Goal: Check status: Check status

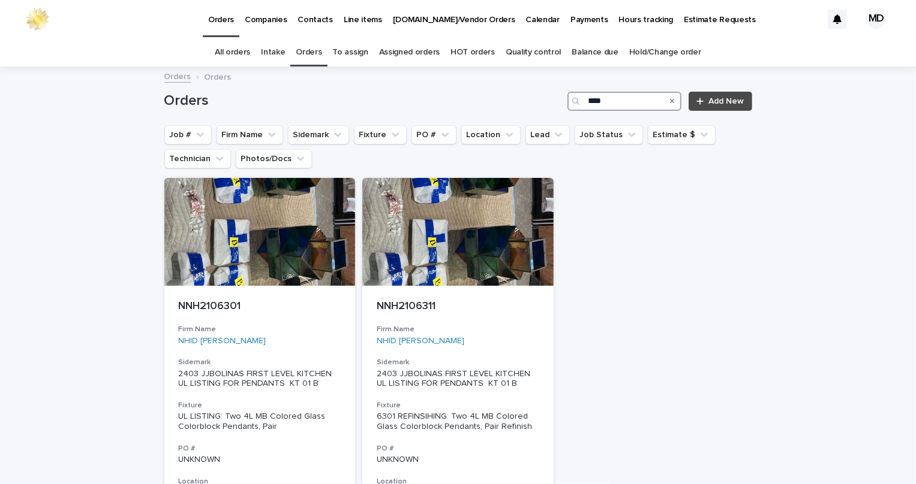
drag, startPoint x: 604, startPoint y: 103, endPoint x: 410, endPoint y: 102, distance: 194.3
click at [422, 105] on div "Orders **** Add New" at bounding box center [458, 101] width 588 height 19
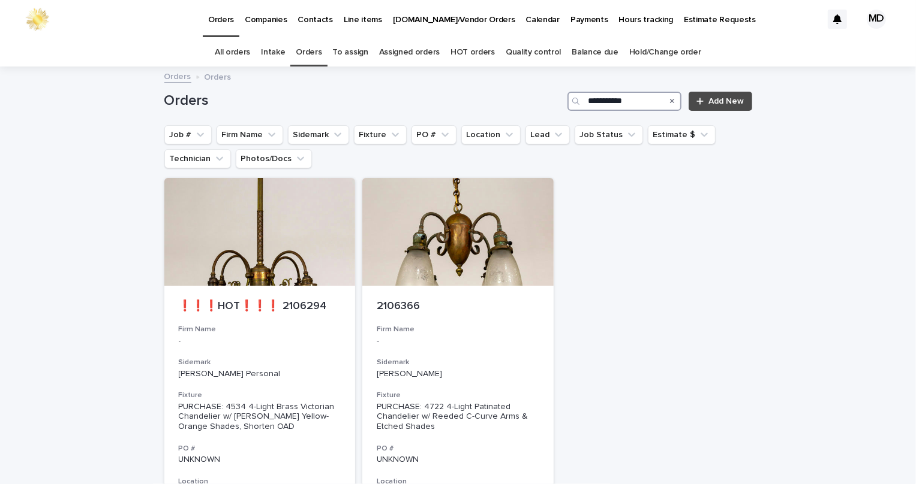
drag, startPoint x: 630, startPoint y: 96, endPoint x: 373, endPoint y: 107, distance: 256.9
click at [381, 103] on div "**********" at bounding box center [458, 101] width 588 height 19
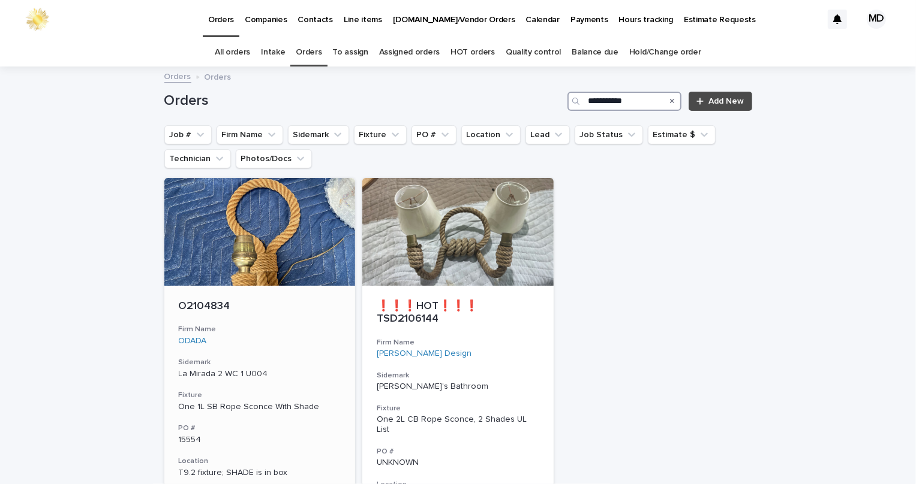
type input "**********"
click at [218, 295] on div "O2104834 Firm Name ODADA Sidemark La Mirada 2 WC 1 U004 Fixture One 1L SB Rope …" at bounding box center [259, 460] width 191 height 348
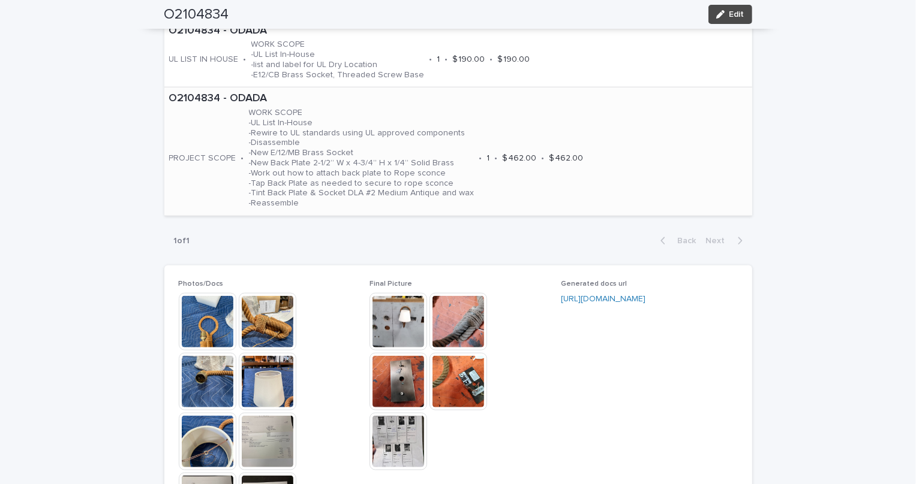
scroll to position [817, 0]
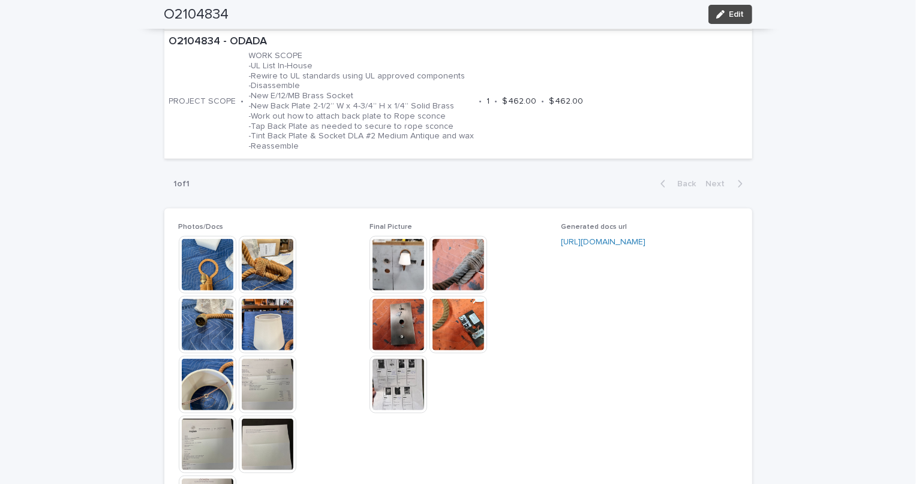
click at [399, 329] on img at bounding box center [398, 325] width 58 height 58
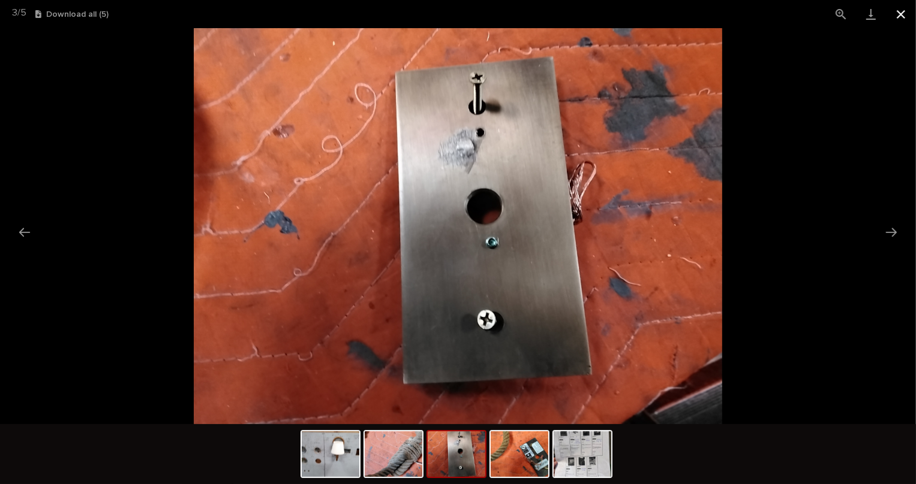
click at [902, 11] on button "Close gallery" at bounding box center [901, 14] width 30 height 28
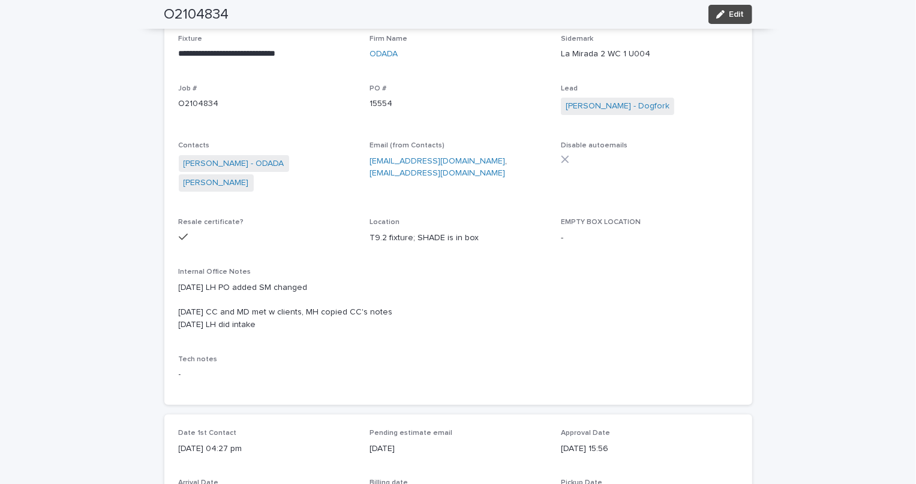
scroll to position [0, 0]
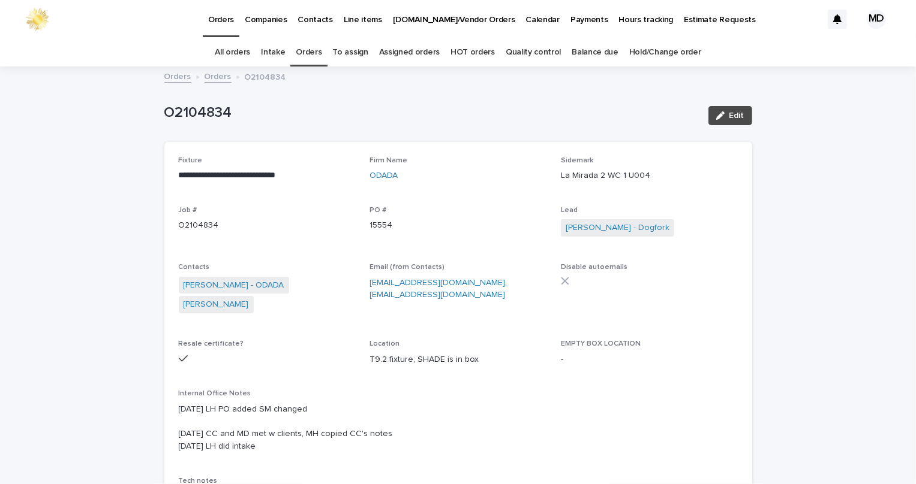
click at [311, 49] on link "Orders" at bounding box center [309, 52] width 26 height 28
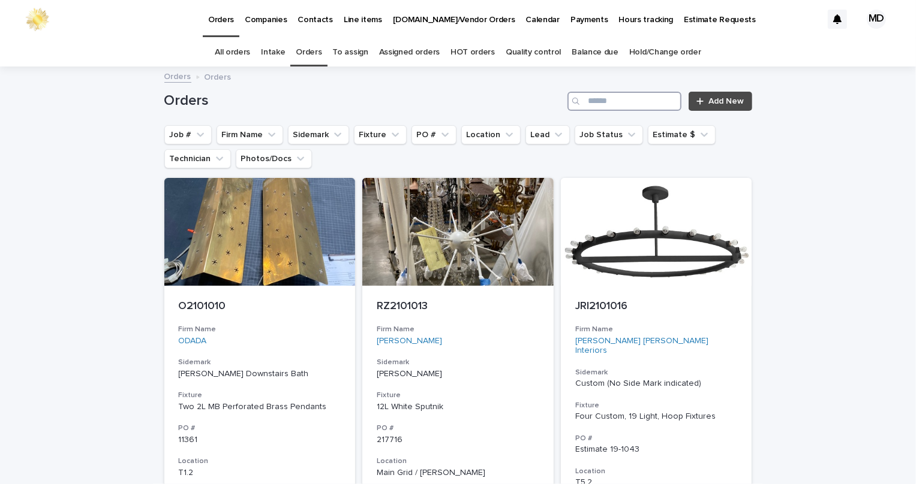
click at [601, 94] on input "Search" at bounding box center [624, 101] width 114 height 19
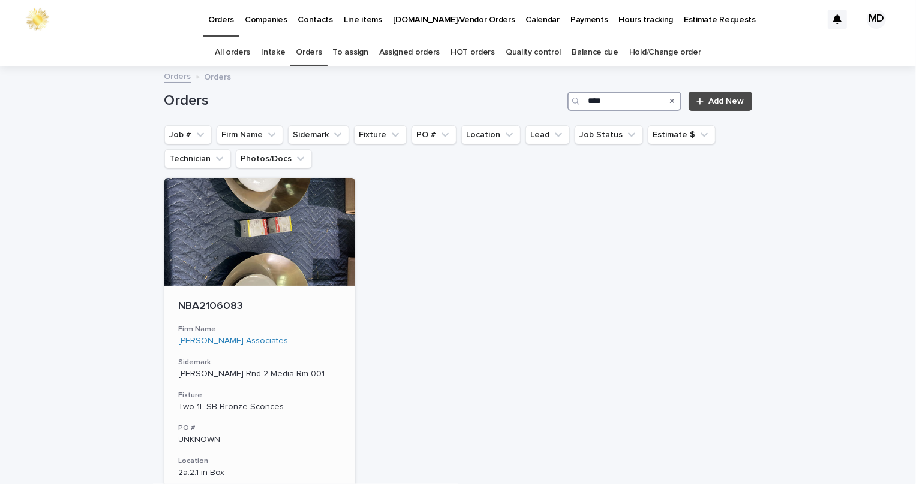
type input "****"
click at [212, 299] on div "NBA2106083" at bounding box center [260, 306] width 162 height 16
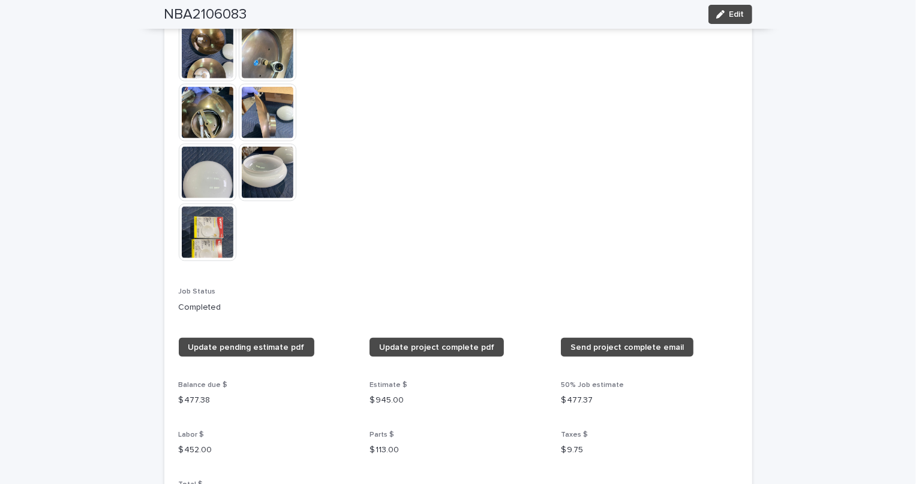
scroll to position [1035, 0]
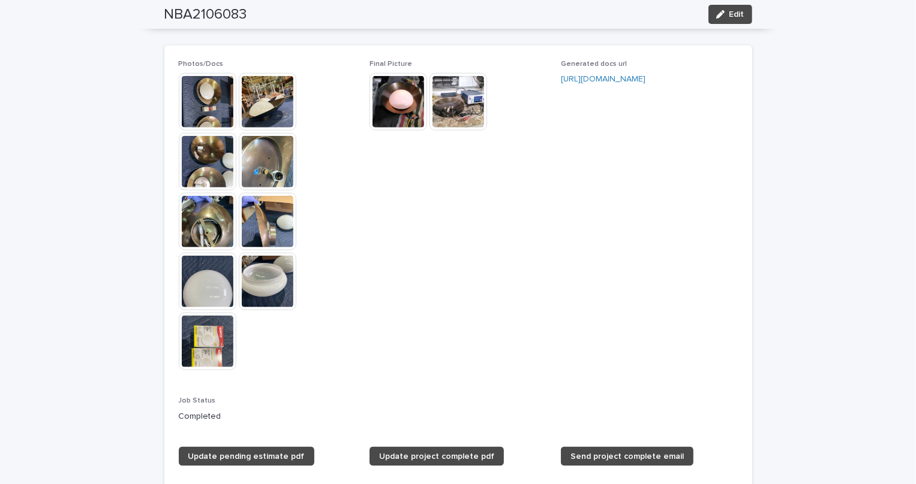
click at [400, 90] on img at bounding box center [398, 102] width 58 height 58
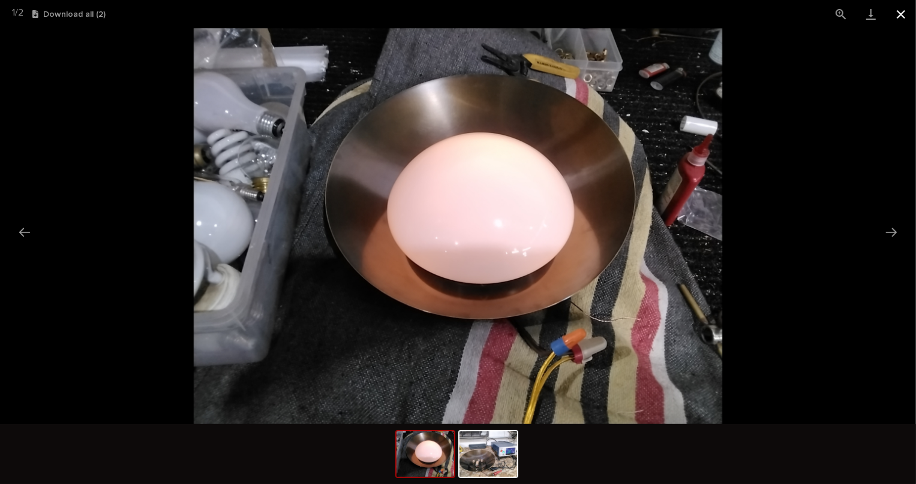
click at [899, 14] on button "Close gallery" at bounding box center [901, 14] width 30 height 28
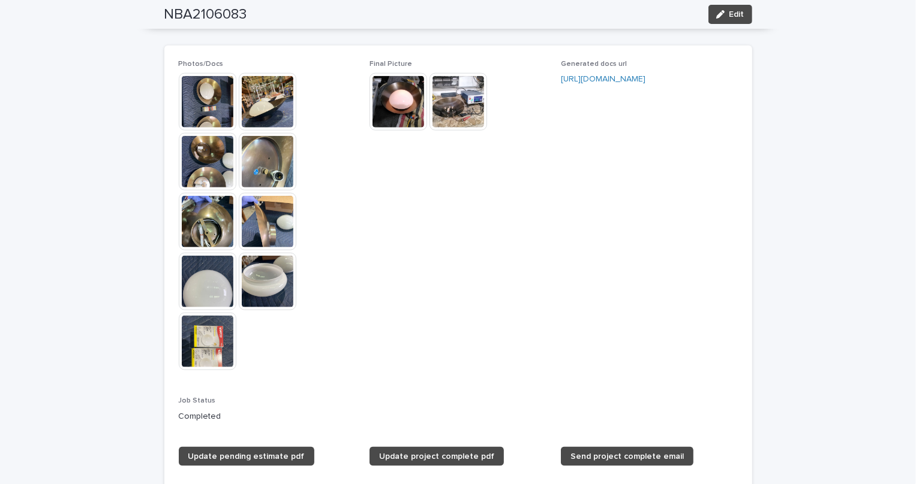
click at [191, 345] on img at bounding box center [208, 342] width 58 height 58
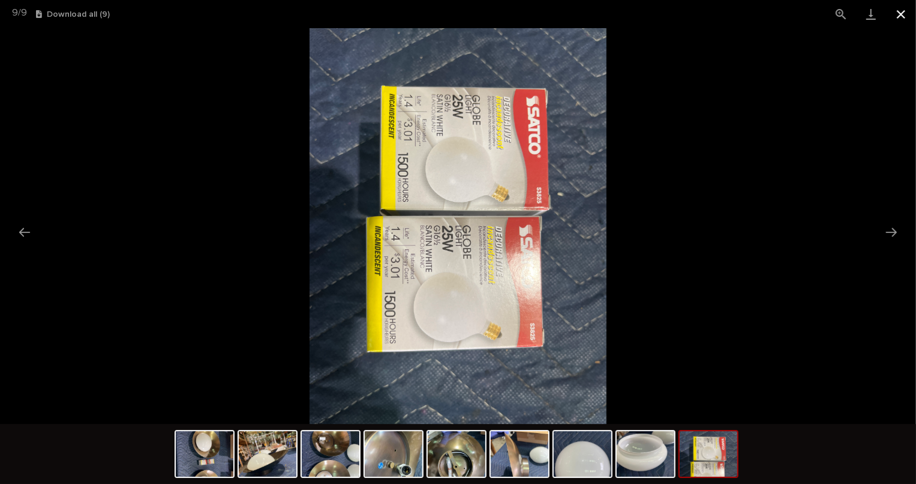
click at [915, 16] on button "Close gallery" at bounding box center [901, 14] width 30 height 28
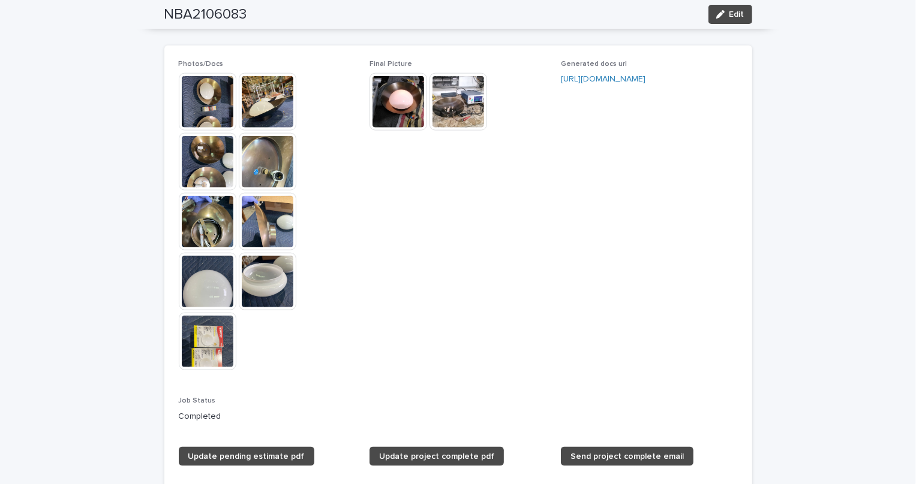
click at [206, 344] on img at bounding box center [208, 342] width 58 height 58
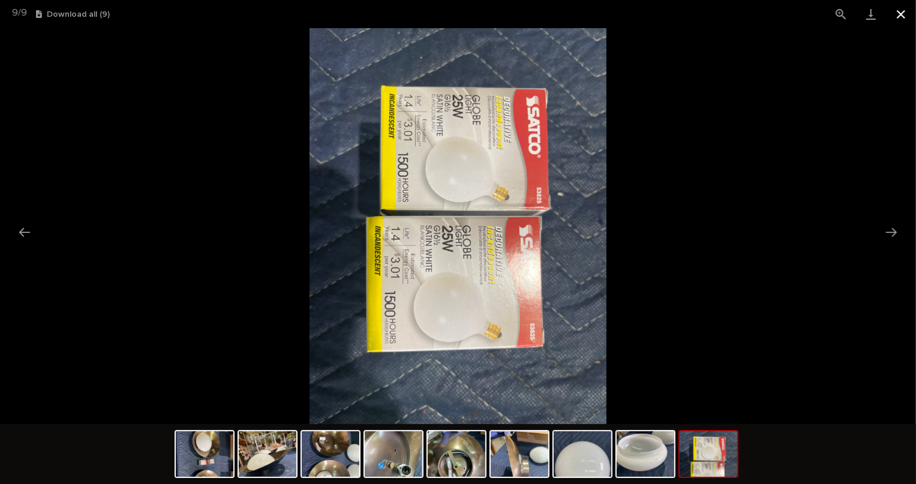
click at [907, 8] on button "Close gallery" at bounding box center [901, 14] width 30 height 28
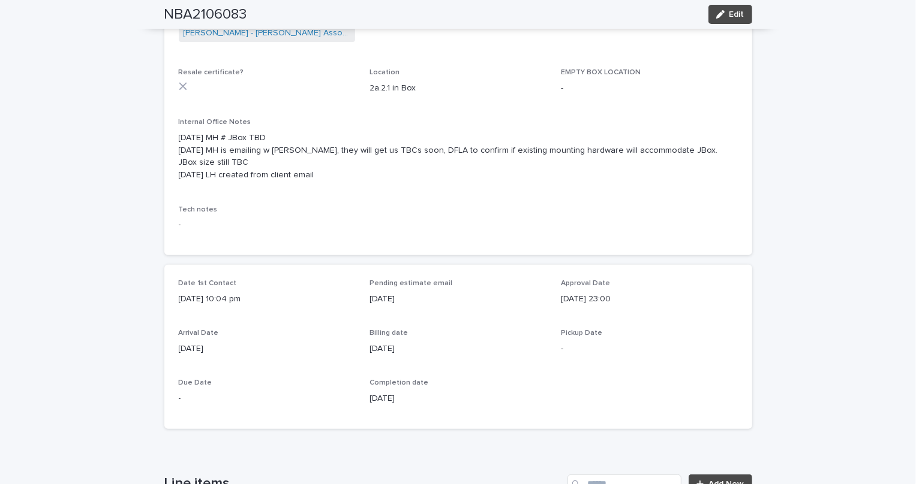
scroll to position [0, 0]
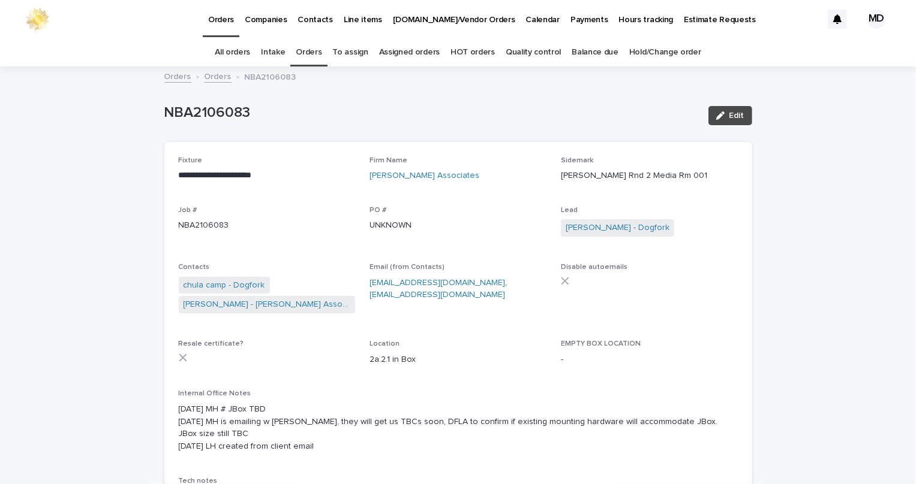
click at [303, 55] on link "Orders" at bounding box center [309, 52] width 26 height 28
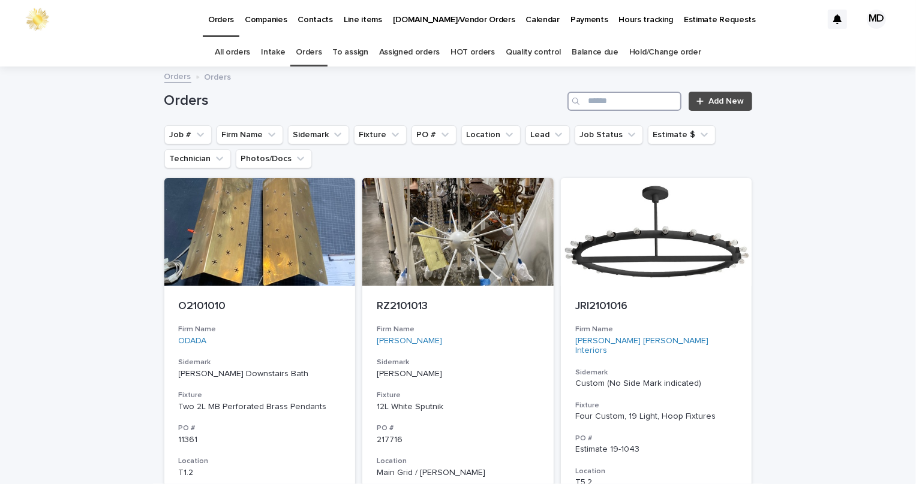
click at [598, 98] on input "Search" at bounding box center [624, 101] width 114 height 19
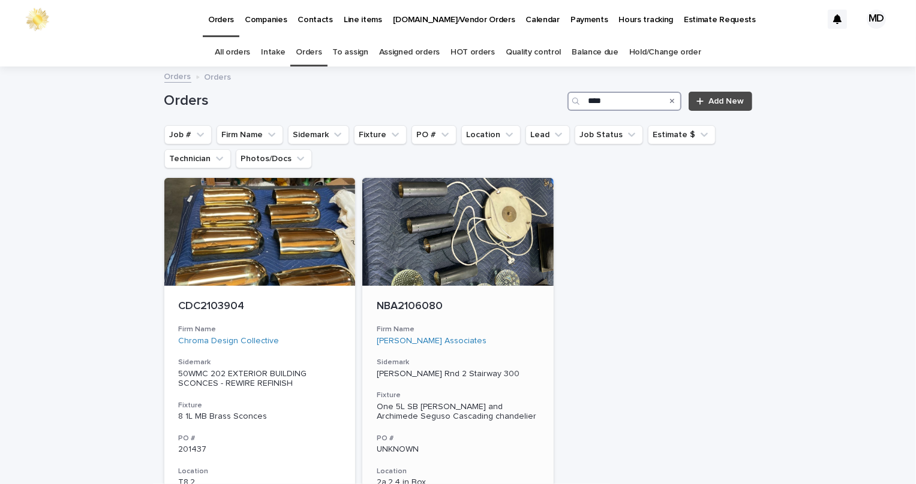
type input "****"
click at [432, 298] on div "NBA2106080" at bounding box center [458, 306] width 162 height 16
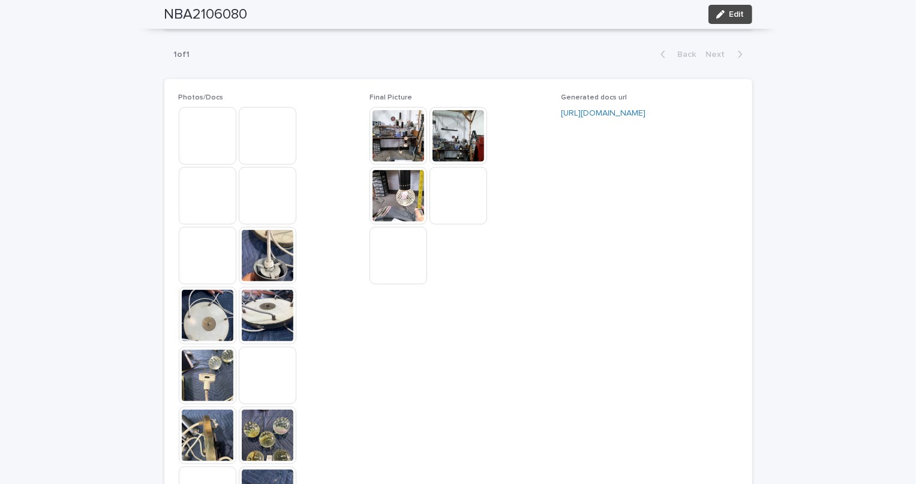
scroll to position [981, 0]
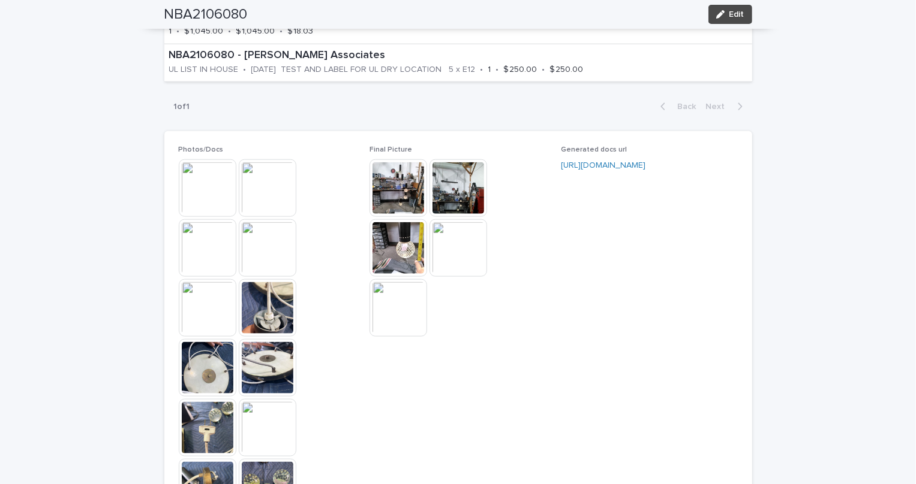
click at [206, 194] on img at bounding box center [208, 188] width 58 height 58
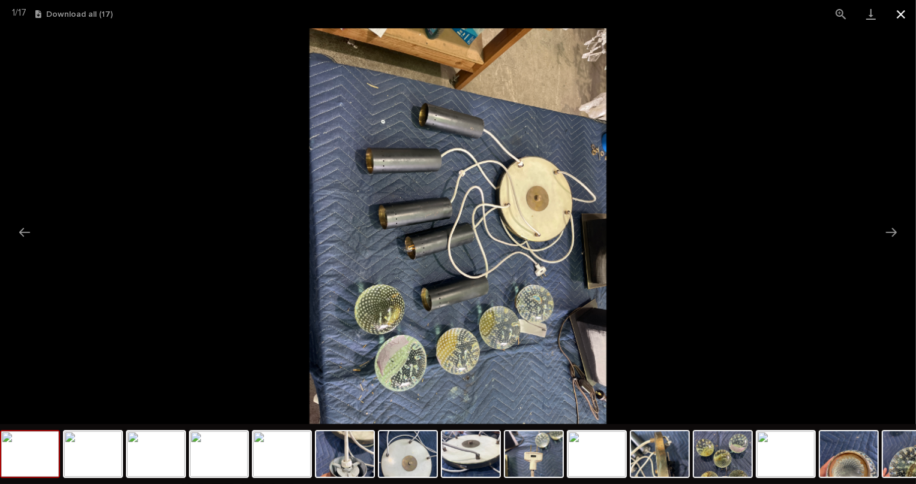
click at [902, 17] on button "Close gallery" at bounding box center [901, 14] width 30 height 28
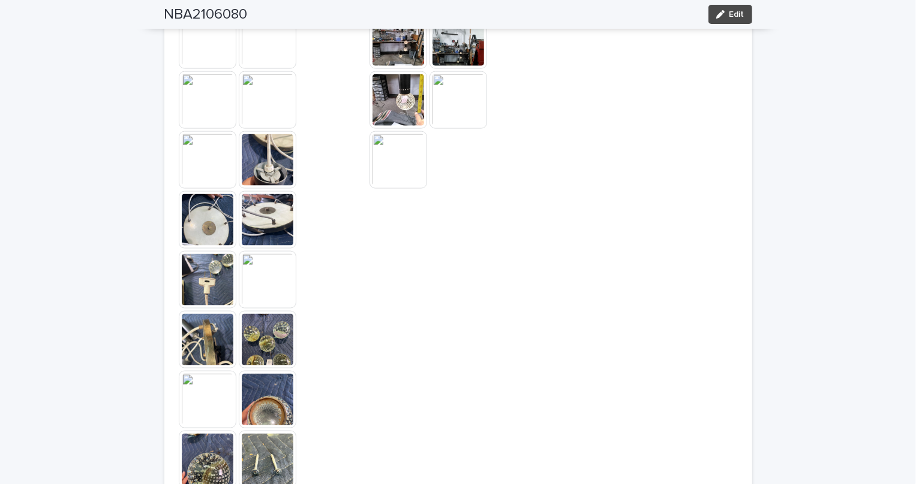
scroll to position [1199, 0]
